Goal: Information Seeking & Learning: Learn about a topic

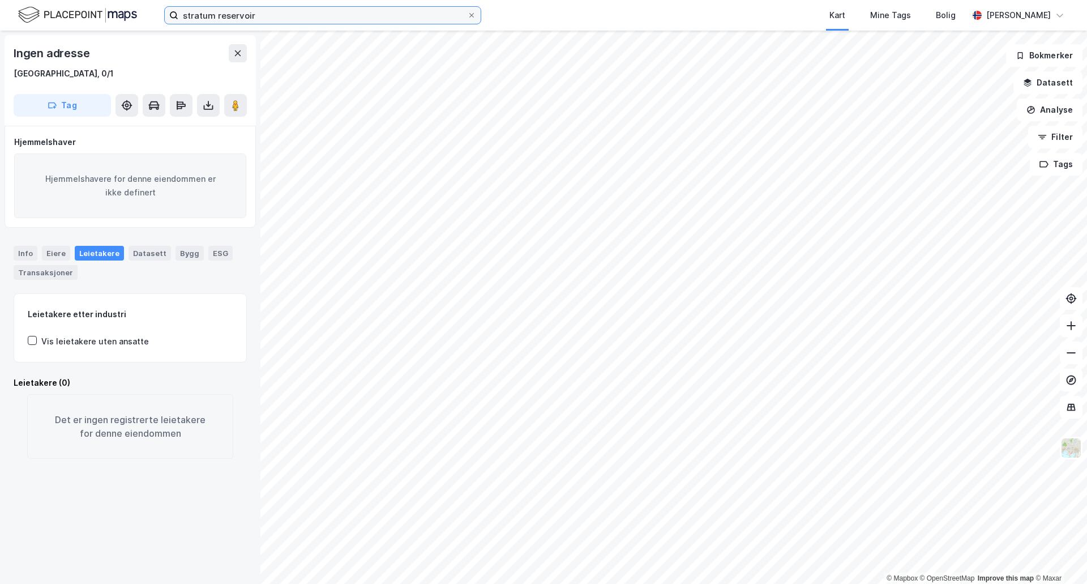
click at [286, 9] on input "stratum reservoir" at bounding box center [322, 15] width 289 height 17
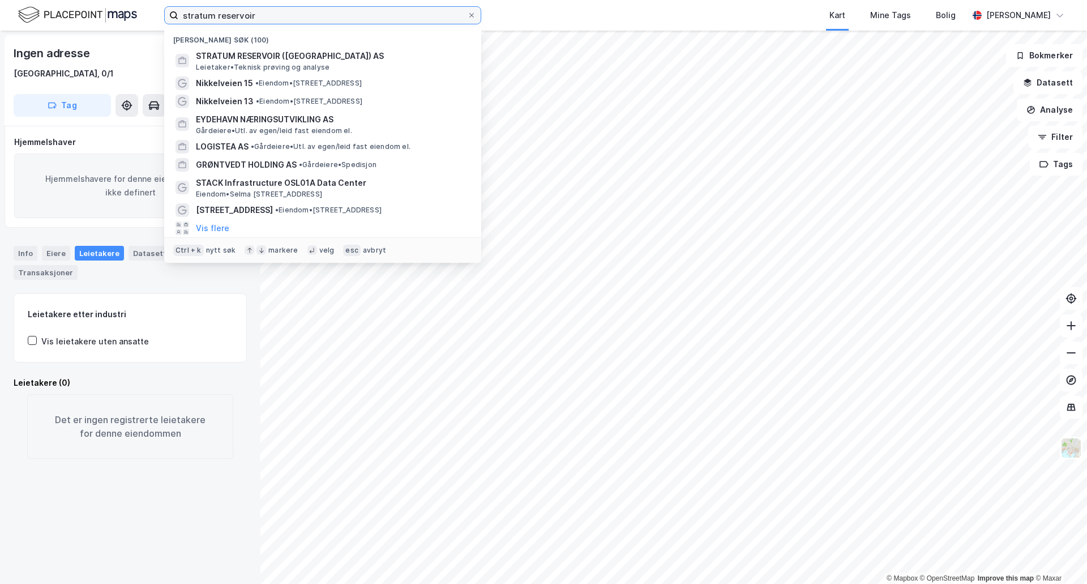
click at [286, 10] on input "stratum reservoir" at bounding box center [322, 15] width 289 height 17
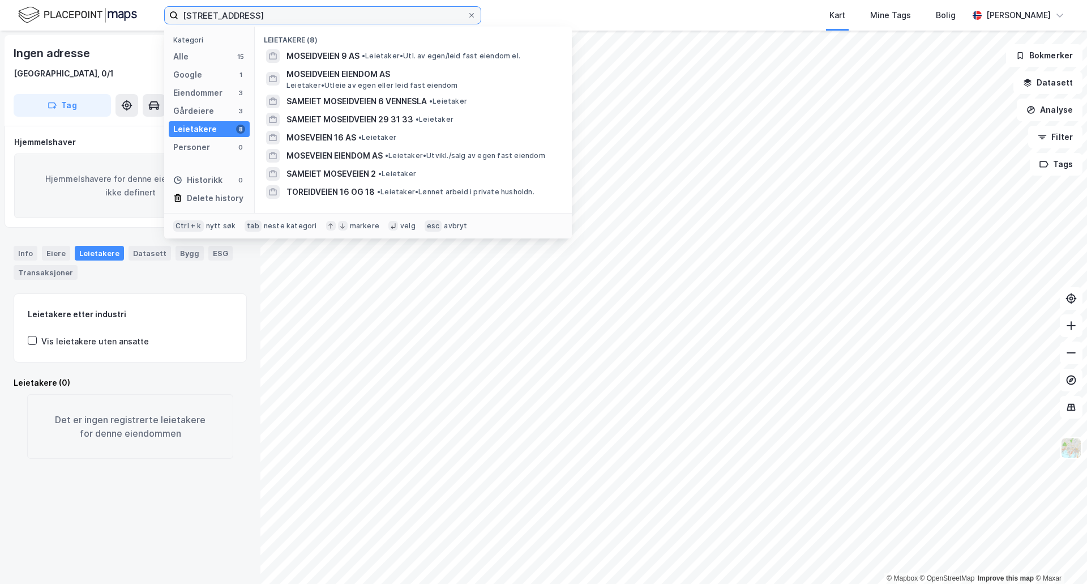
type input "[STREET_ADDRESS]"
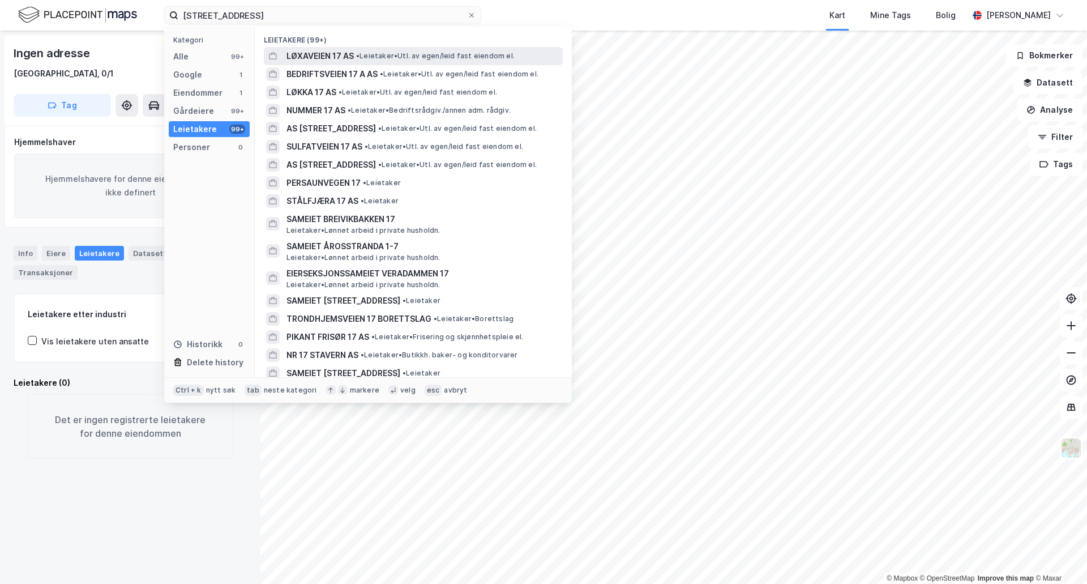
click at [327, 50] on span "LØXAVEIEN 17 AS" at bounding box center [319, 56] width 67 height 14
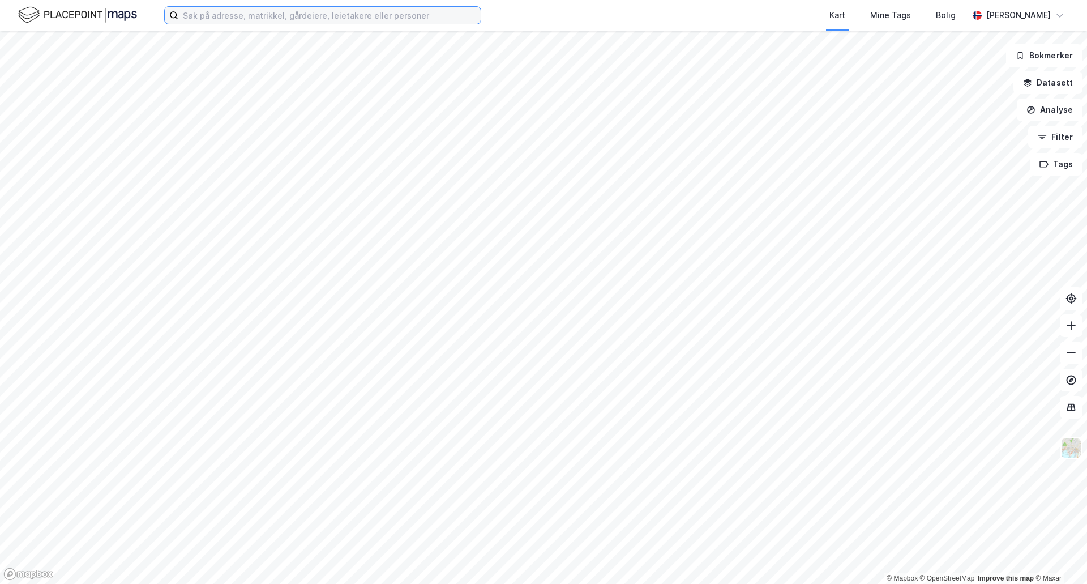
click at [264, 18] on input at bounding box center [329, 15] width 302 height 17
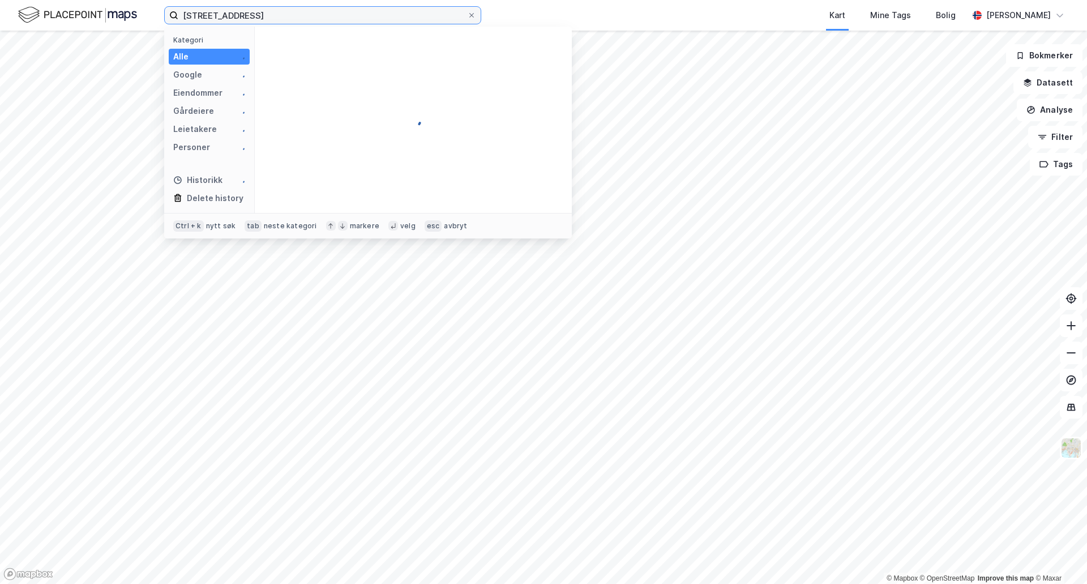
type input "[STREET_ADDRESS]"
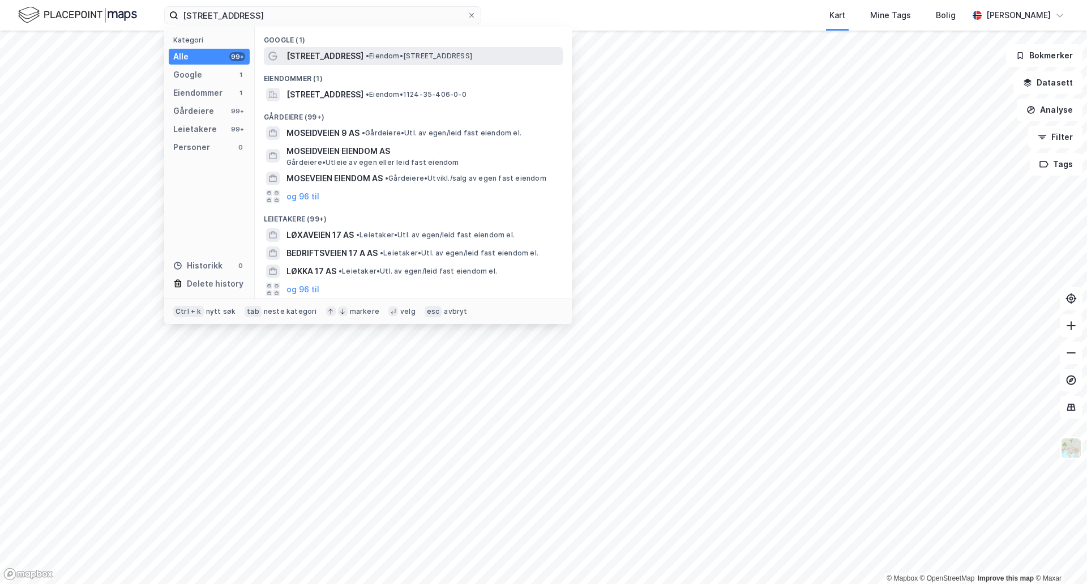
click at [410, 52] on span "• Eiendom • [STREET_ADDRESS]" at bounding box center [419, 56] width 106 height 9
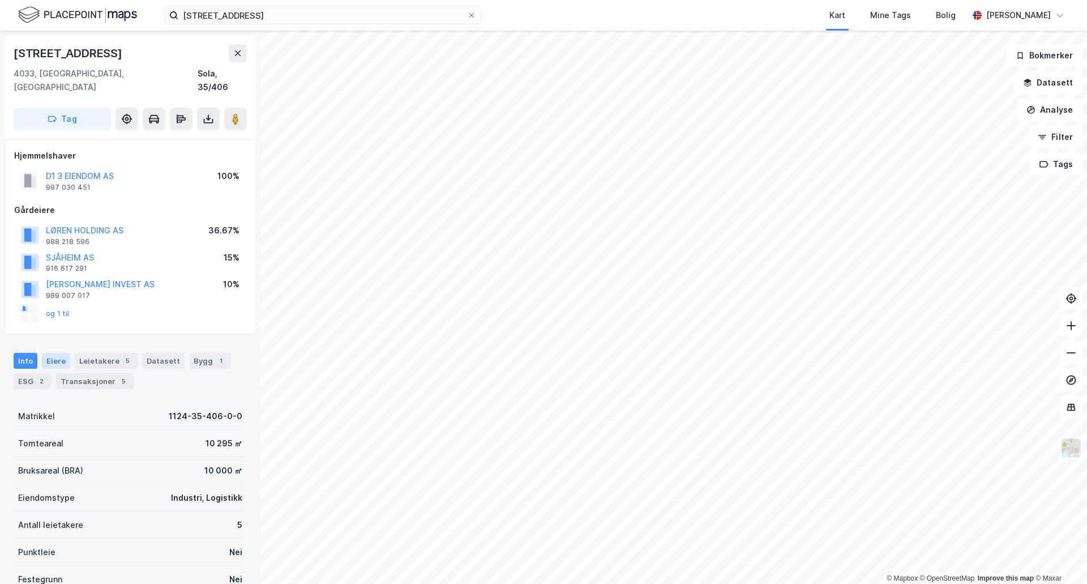
click at [57, 353] on div "Eiere" at bounding box center [56, 361] width 28 height 16
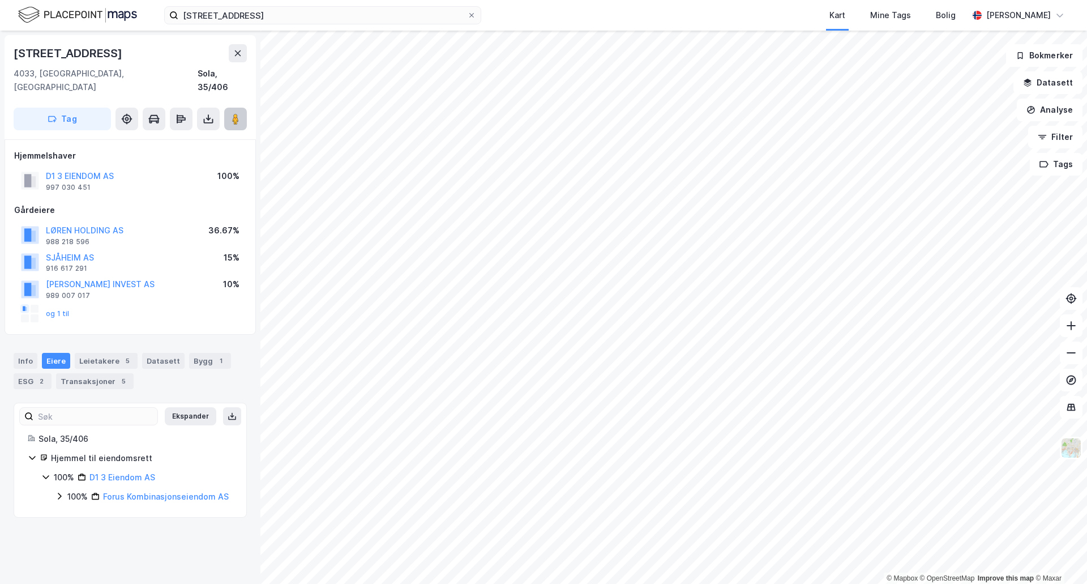
click at [236, 111] on button at bounding box center [235, 119] width 23 height 23
